Goal: Information Seeking & Learning: Check status

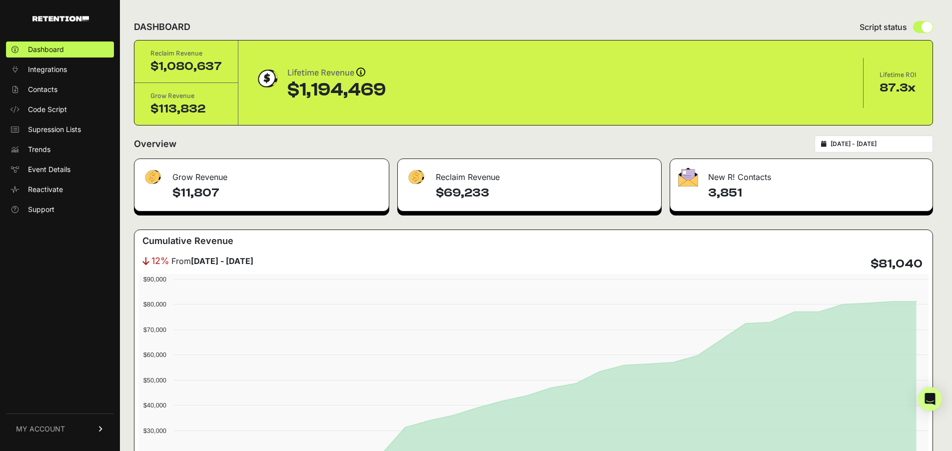
click at [734, 185] on h4 "3,851" at bounding box center [816, 193] width 216 height 16
click at [733, 194] on h4 "3,851" at bounding box center [816, 193] width 216 height 16
click at [890, 141] on input "2025-07-14 - 2025-08-13" at bounding box center [878, 144] width 96 height 8
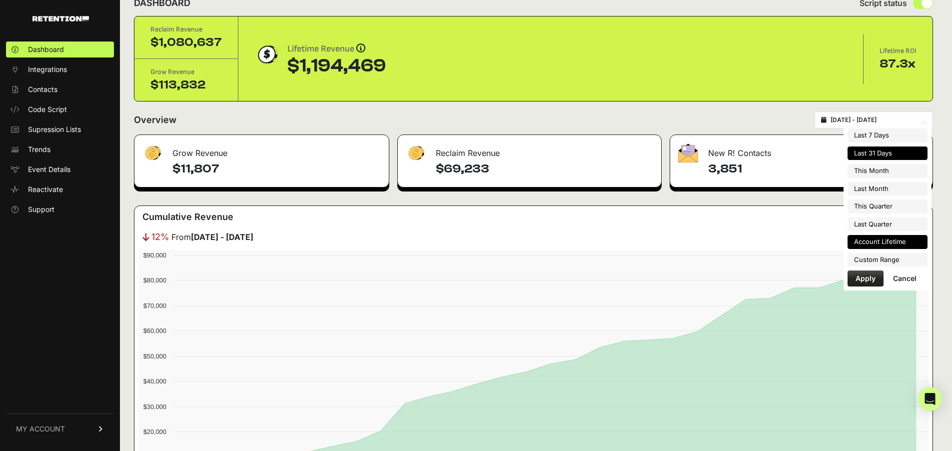
scroll to position [26, 0]
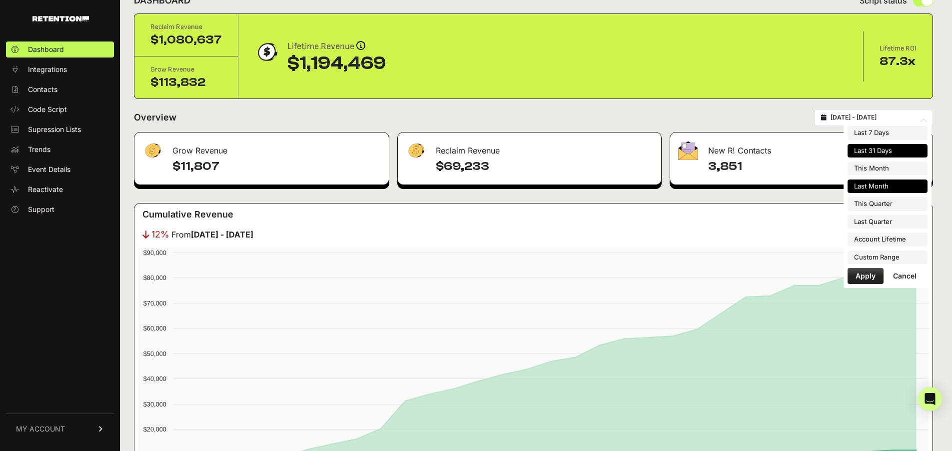
click at [865, 186] on li "Last Month" at bounding box center [887, 186] width 80 height 14
type input "2025-07-01 - 2025-07-31"
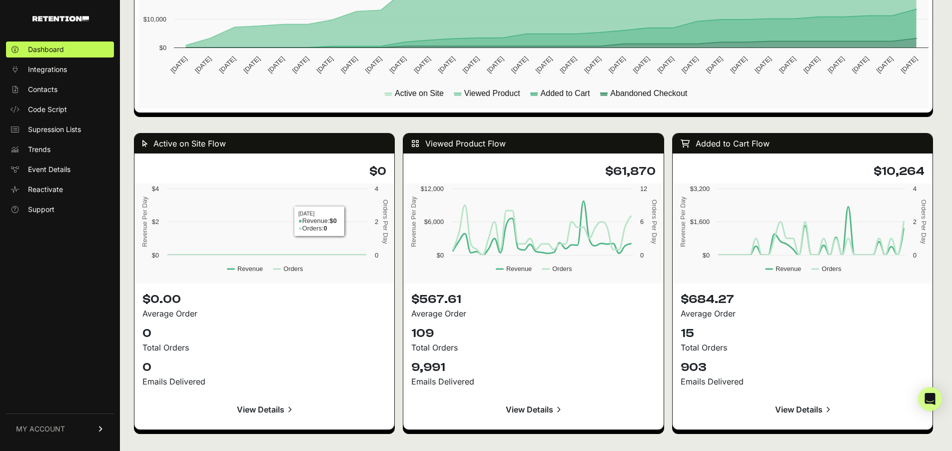
scroll to position [960, 0]
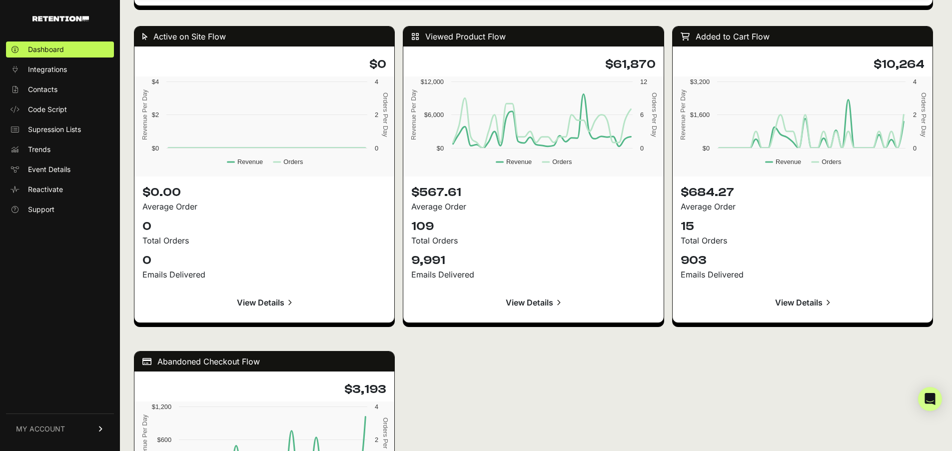
click at [411, 346] on div "Active on Site Flow $0 Created with Highcharts 12.3.0 Revenue Per Day Orders Pe…" at bounding box center [533, 337] width 799 height 642
drag, startPoint x: 172, startPoint y: 35, endPoint x: 354, endPoint y: 325, distance: 341.9
click at [345, 324] on div "Active on Site Flow $0 Created with Highcharts 12.3.0 Revenue Per Day Orders Pe…" at bounding box center [533, 337] width 799 height 642
click at [425, 322] on div "$567.61 Average Order 109 Total Orders 9,991 Emails Delivered View Details" at bounding box center [533, 249] width 260 height 146
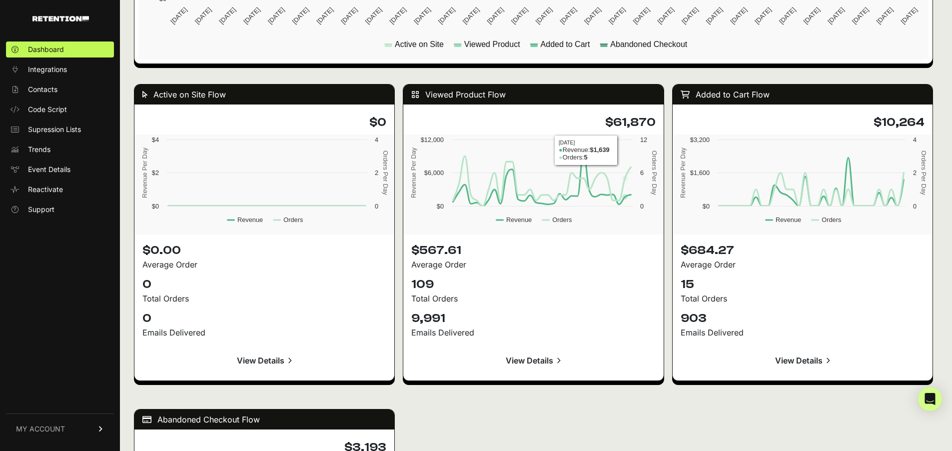
scroll to position [864, 0]
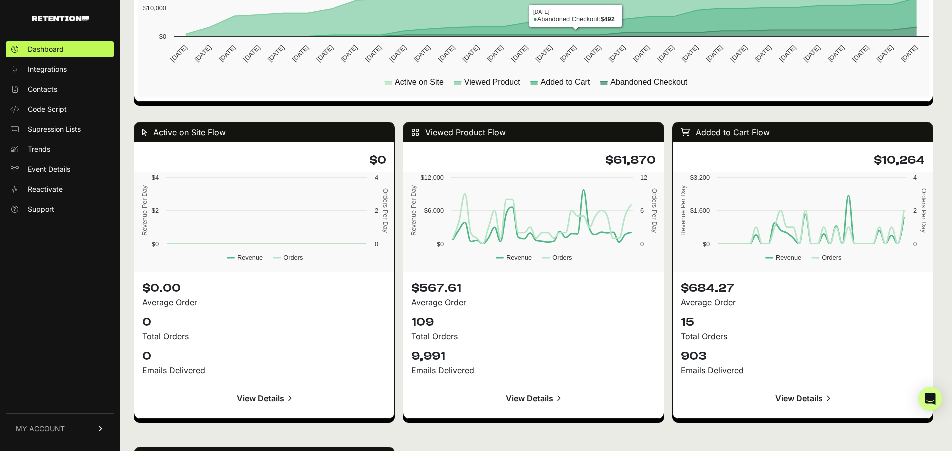
drag, startPoint x: 617, startPoint y: 344, endPoint x: 563, endPoint y: 122, distance: 228.2
click at [566, 137] on div "Active on Site Flow $0 Created with Highcharts 12.3.0 Revenue Per Day Orders Pe…" at bounding box center [533, 433] width 799 height 642
click at [560, 112] on div "Active on Site Flow $0 Created with Highcharts 12.3.0 Revenue Per Day Orders Pe…" at bounding box center [533, 433] width 799 height 642
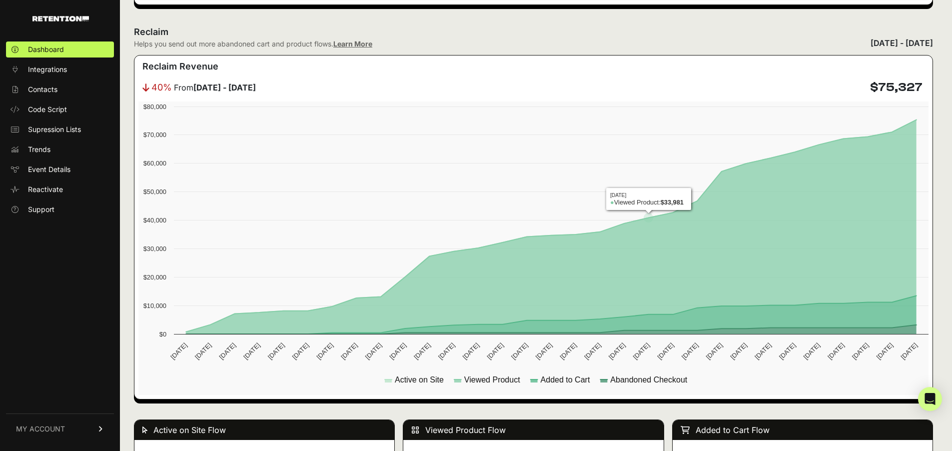
scroll to position [456, 0]
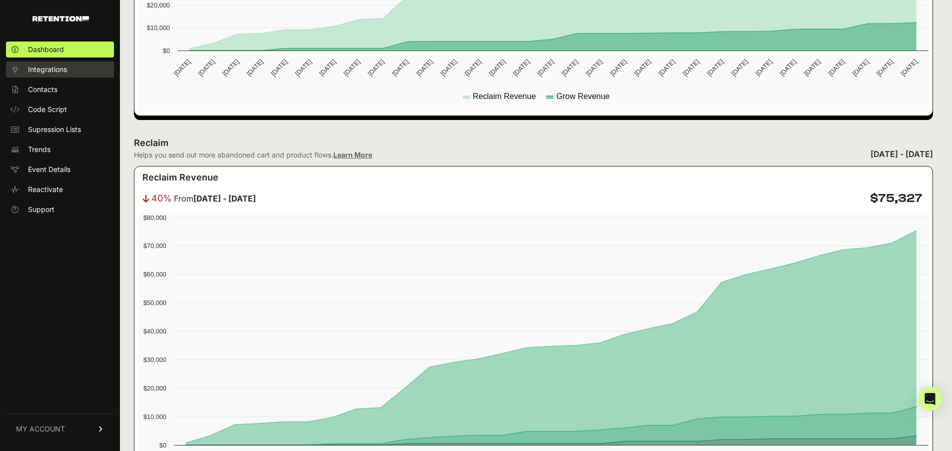
click at [43, 70] on span "Integrations" at bounding box center [47, 69] width 39 height 10
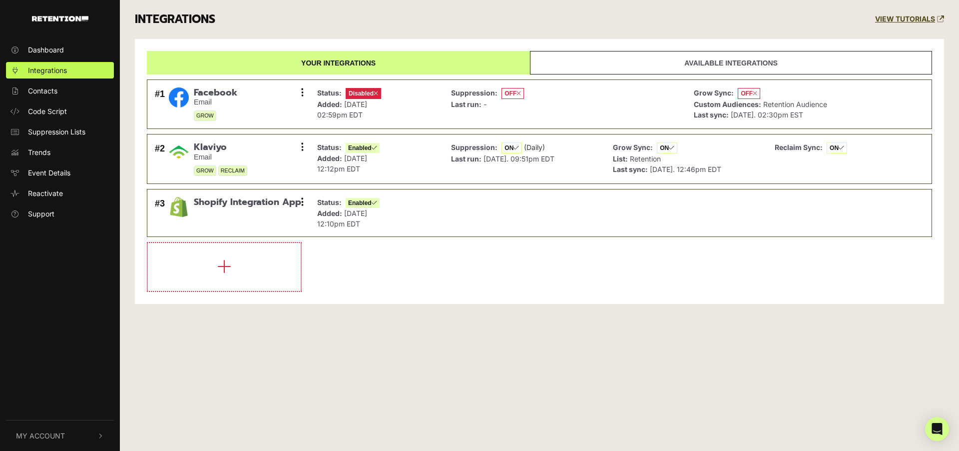
click at [629, 61] on link "Available integrations" at bounding box center [731, 62] width 402 height 23
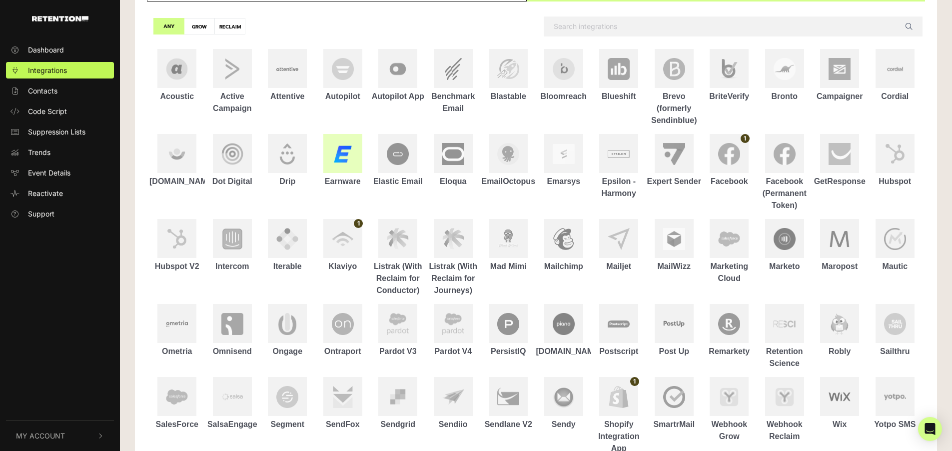
scroll to position [72, 0]
click at [66, 94] on link "Contacts" at bounding box center [60, 90] width 108 height 16
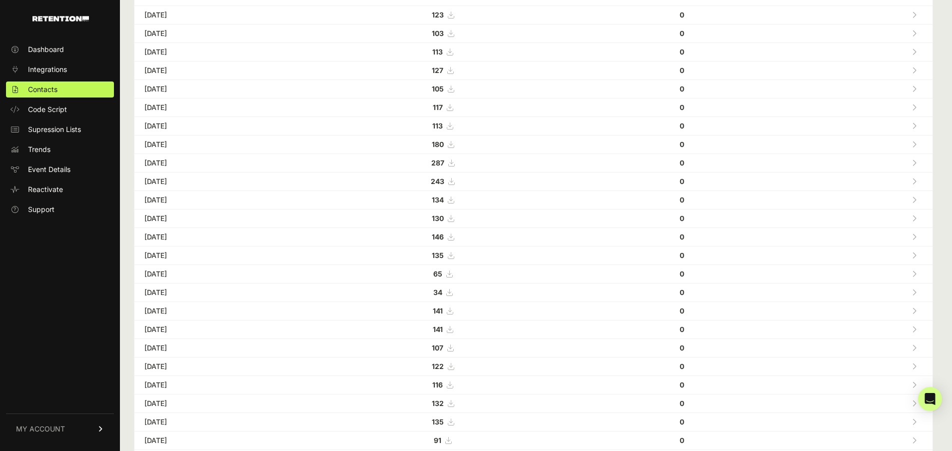
scroll to position [266, 0]
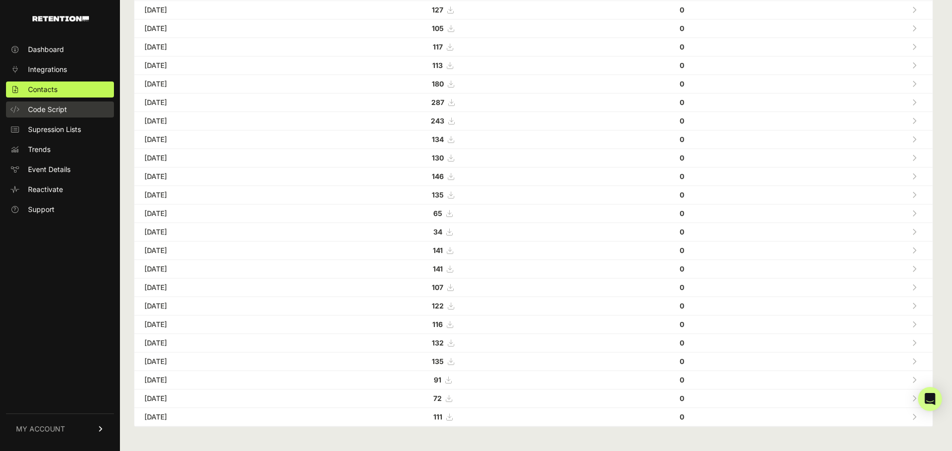
click at [80, 112] on link "Code Script" at bounding box center [60, 109] width 108 height 16
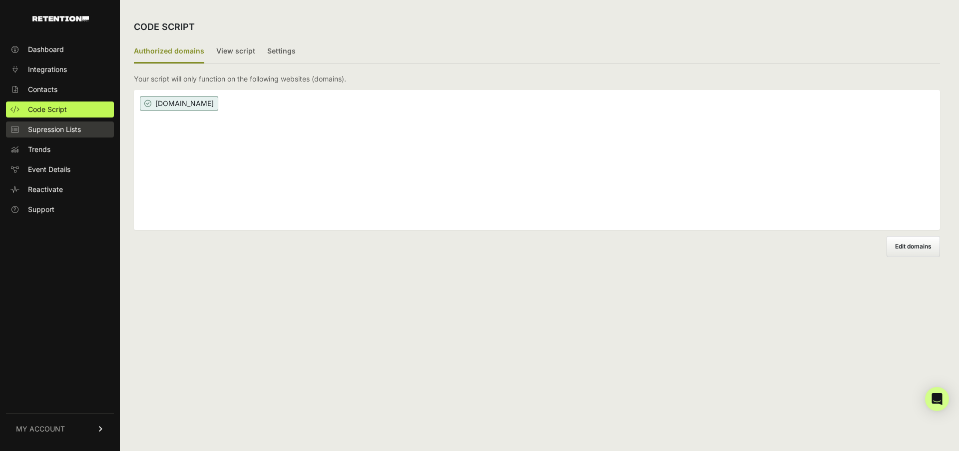
click at [77, 129] on span "Supression Lists" at bounding box center [54, 129] width 53 height 10
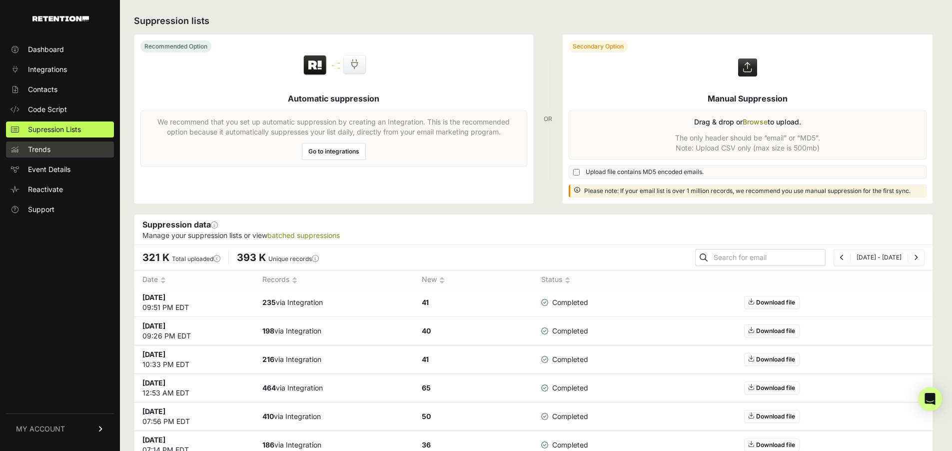
click at [69, 156] on link "Trends" at bounding box center [60, 149] width 108 height 16
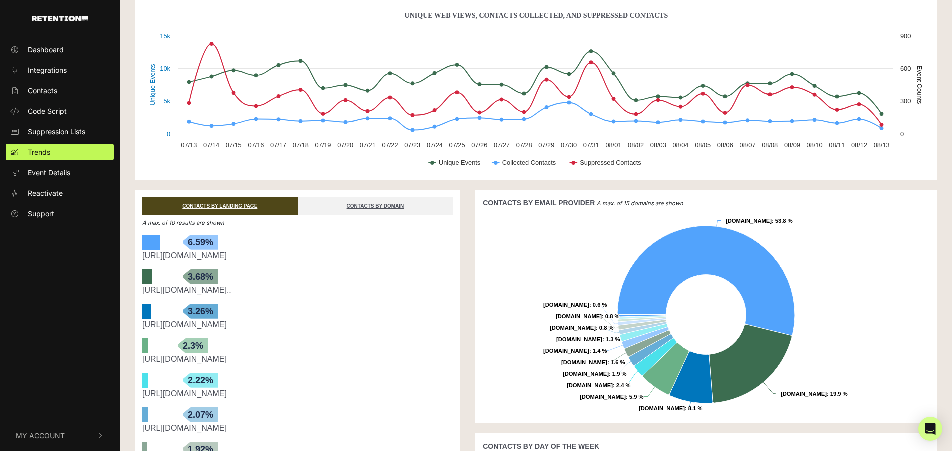
scroll to position [62, 0]
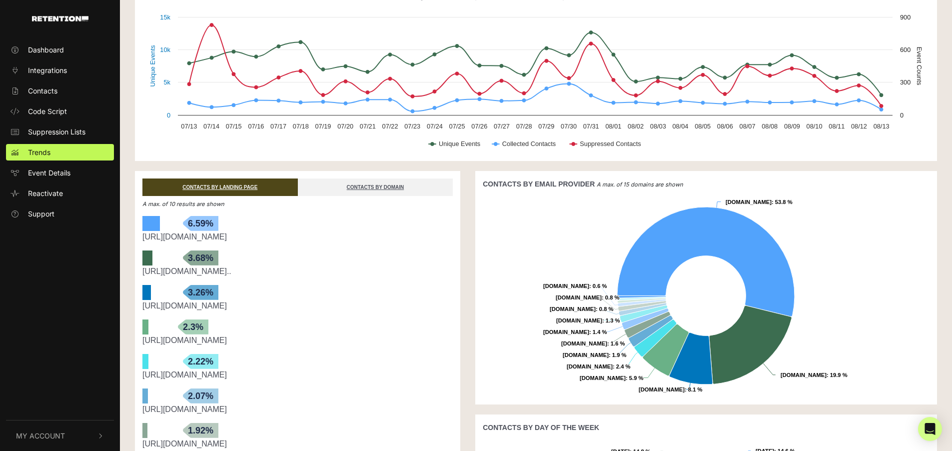
click at [231, 271] on link "[URL][DOMAIN_NAME].." at bounding box center [186, 271] width 89 height 8
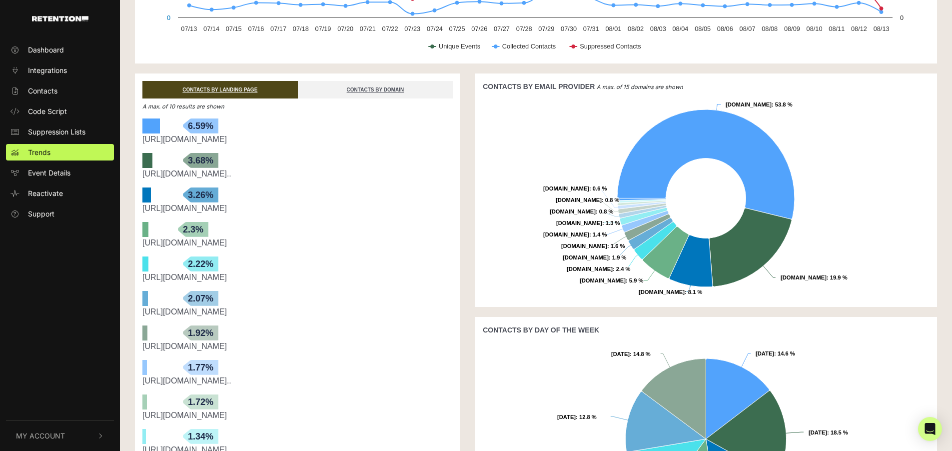
scroll to position [153, 0]
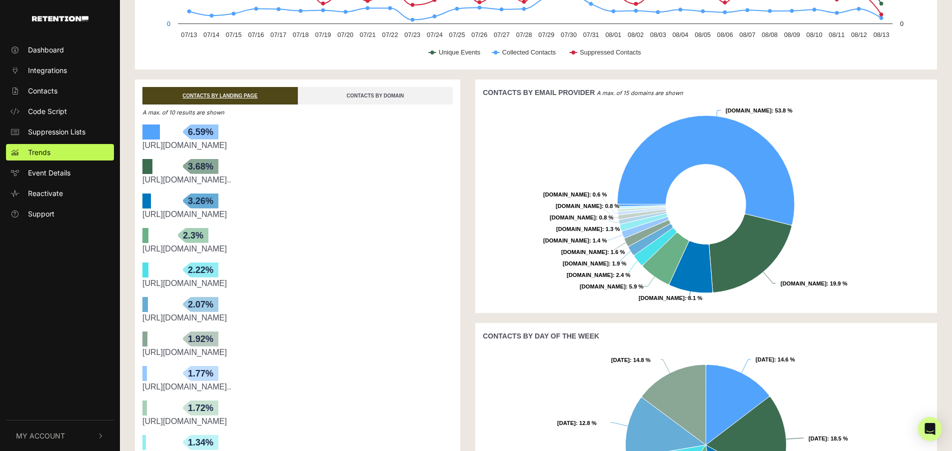
click at [420, 95] on link "CONTACTS BY DOMAIN" at bounding box center [375, 95] width 155 height 17
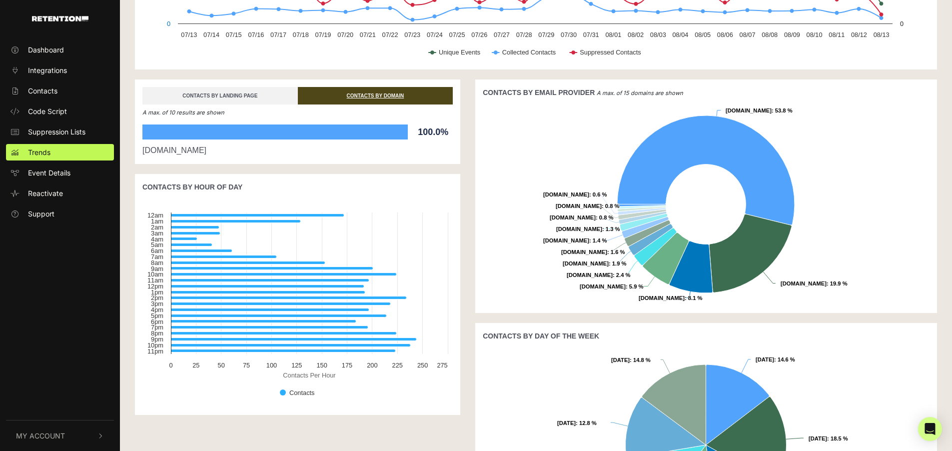
click at [266, 97] on link "CONTACTS BY LANDING PAGE" at bounding box center [219, 95] width 155 height 17
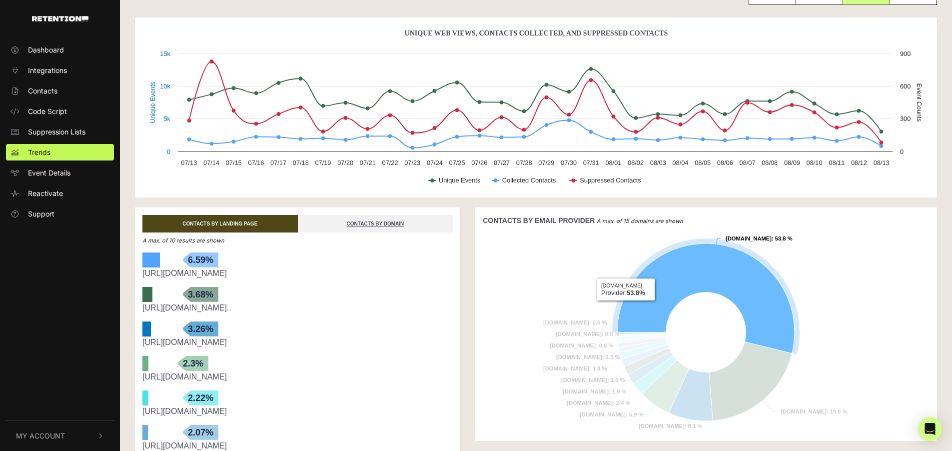
scroll to position [0, 0]
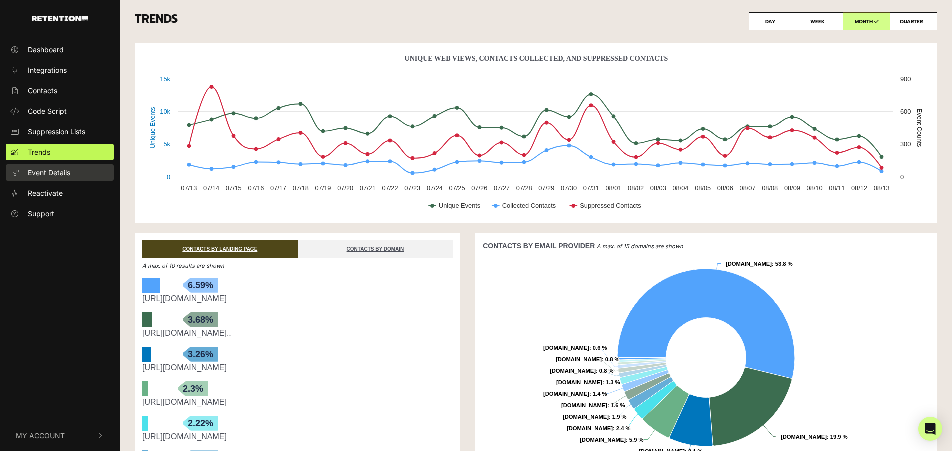
click at [73, 171] on link "Event Details" at bounding box center [60, 172] width 108 height 16
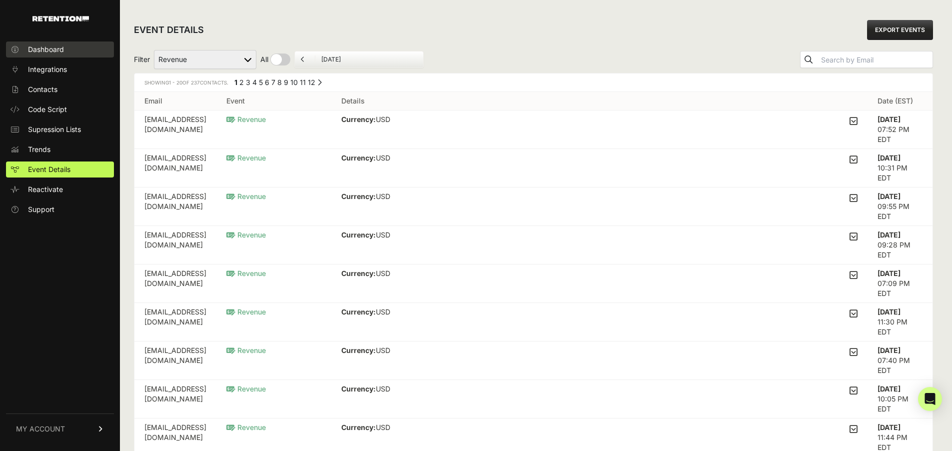
click at [52, 48] on span "Dashboard" at bounding box center [46, 49] width 36 height 10
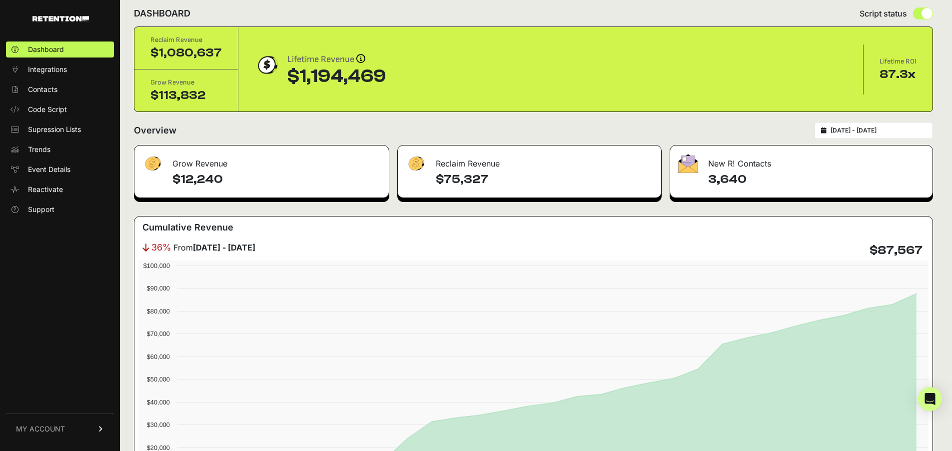
scroll to position [52, 0]
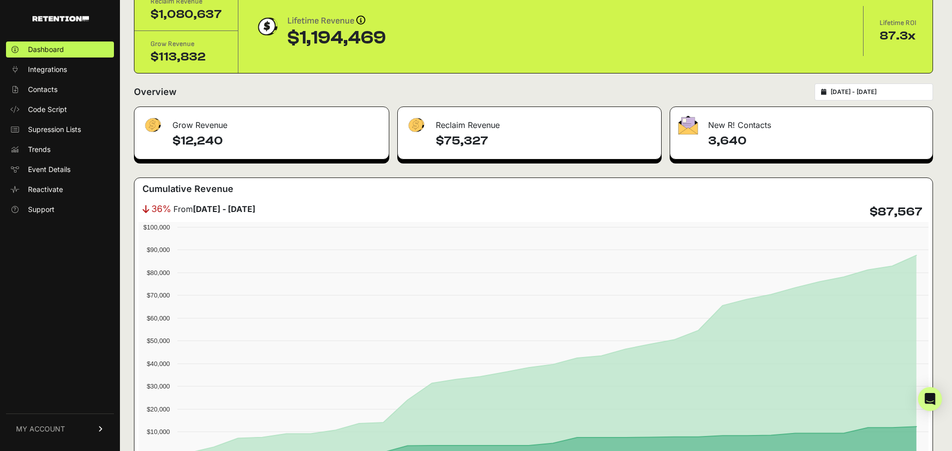
click at [881, 86] on div "2025-07-01 - 2025-07-31" at bounding box center [873, 91] width 118 height 17
click at [852, 91] on input "2025-07-01 - 2025-07-31" at bounding box center [878, 92] width 96 height 8
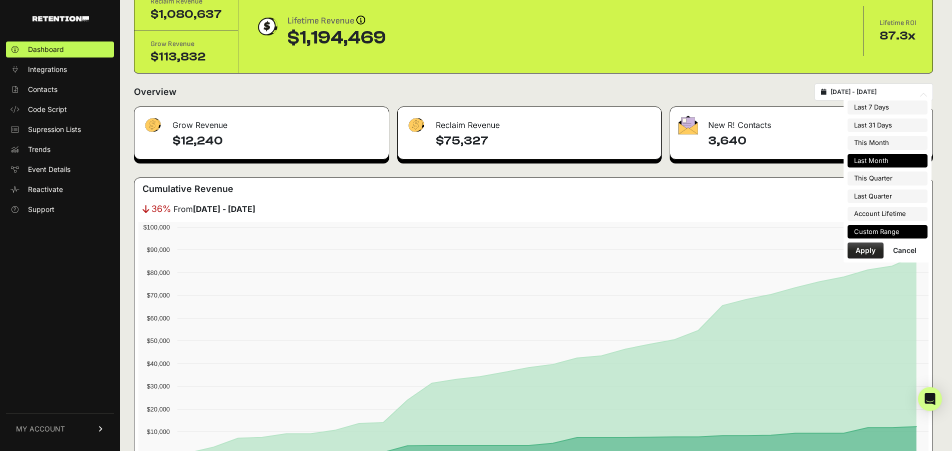
click at [878, 231] on li "Custom Range" at bounding box center [887, 232] width 80 height 14
type input "2024-08-02"
type input "[DATE]"
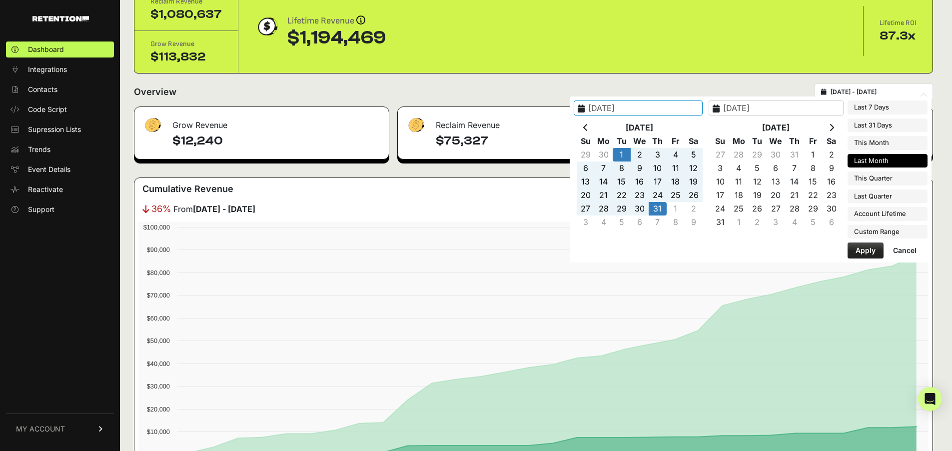
type input "2025-07-01"
type input "2025-07-31"
click at [588, 123] on icon at bounding box center [585, 127] width 5 height 8
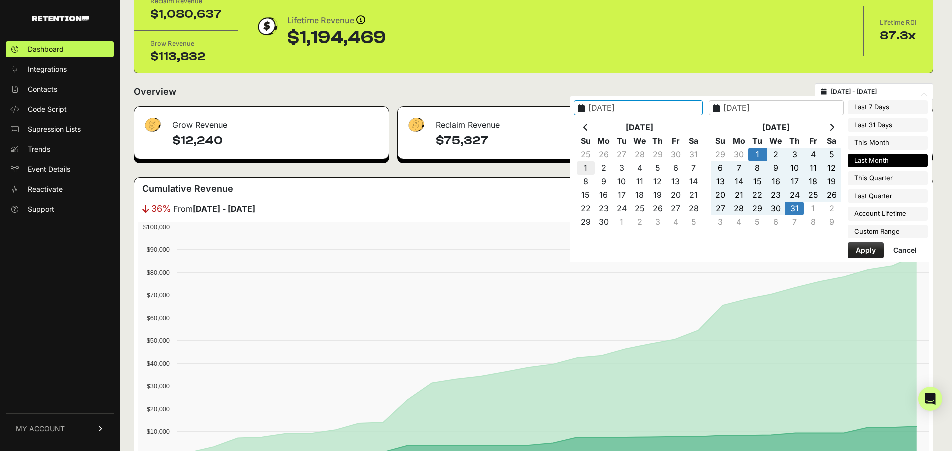
type input "2025-06-01"
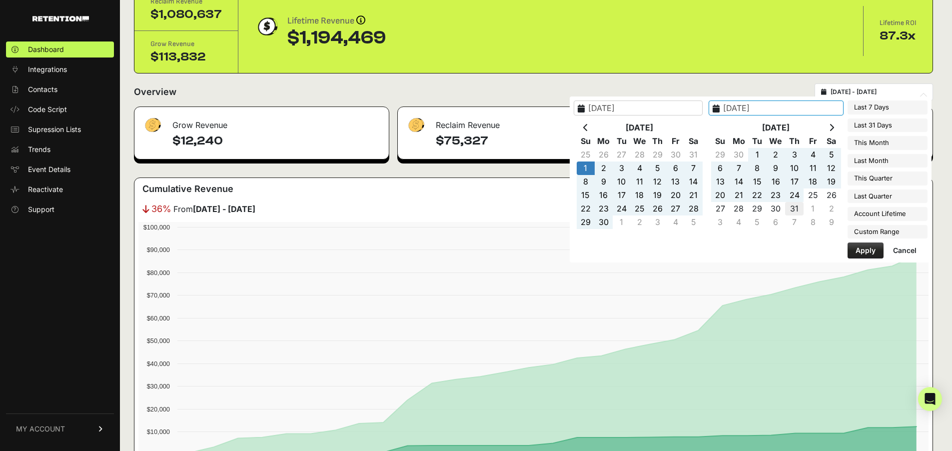
type input "2025-07-31"
type input "2025-06-01"
click at [867, 246] on button "Apply" at bounding box center [865, 250] width 36 height 16
type input "2025-06-01 - 2025-07-31"
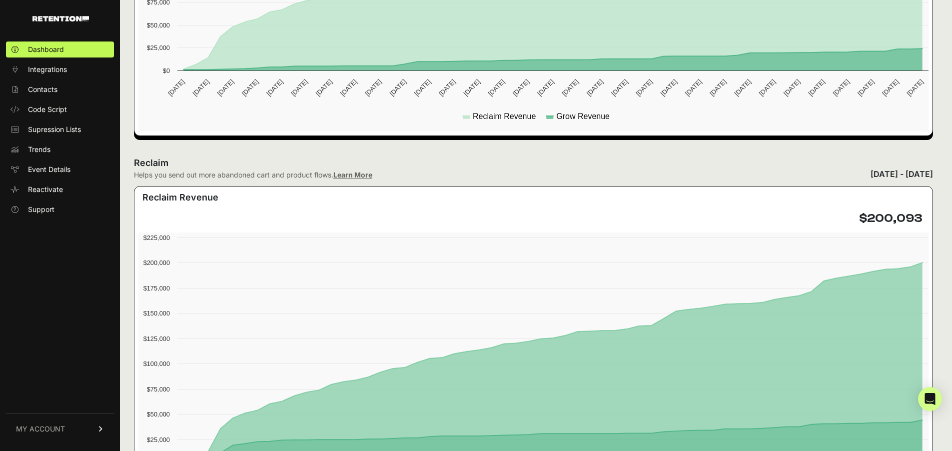
scroll to position [537, 0]
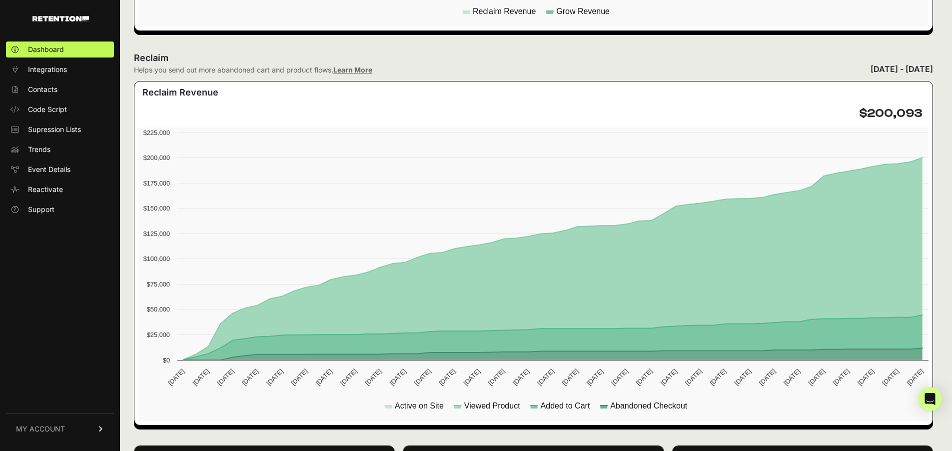
click at [615, 73] on div "Reclaim Helps you send out more abandoned cart and product flows. Learn More [D…" at bounding box center [533, 63] width 799 height 24
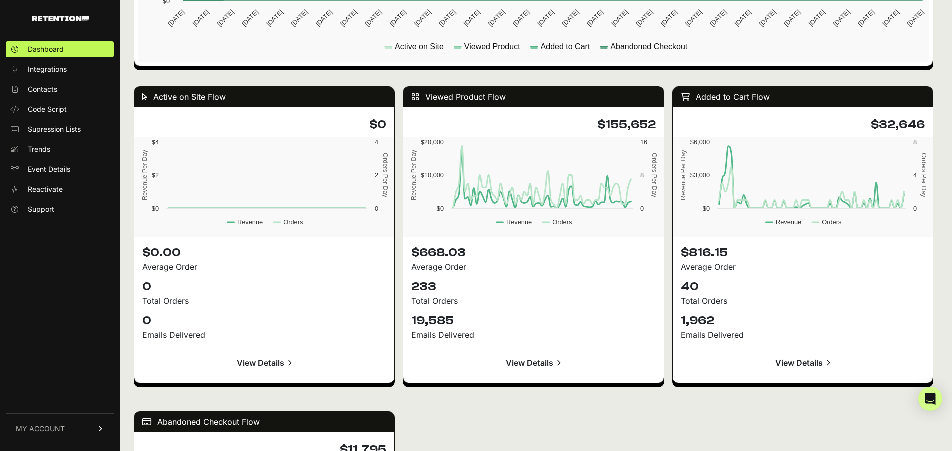
scroll to position [896, 0]
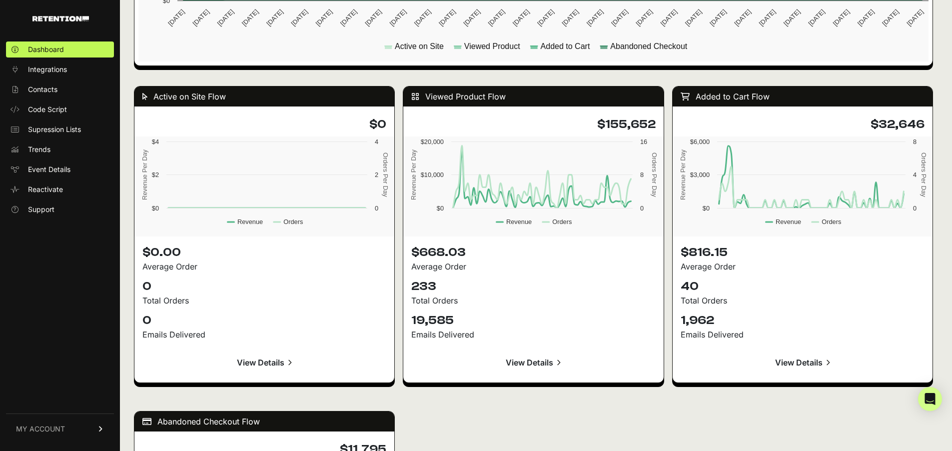
click at [542, 356] on link "View Details" at bounding box center [533, 362] width 244 height 24
